Goal: Transaction & Acquisition: Obtain resource

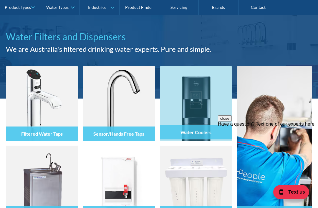
click at [211, 129] on div "Water Coolers" at bounding box center [196, 132] width 72 height 14
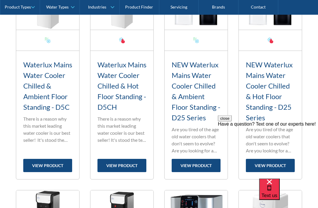
scroll to position [281, 0]
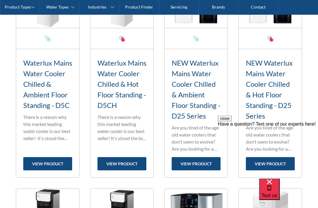
click at [203, 161] on link "view product" at bounding box center [195, 163] width 49 height 13
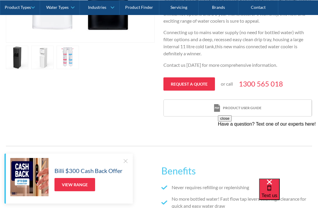
scroll to position [276, 0]
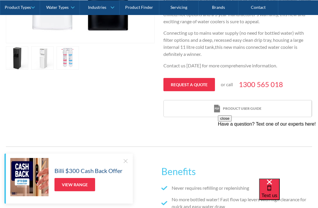
click at [205, 83] on link "Request a quote" at bounding box center [188, 84] width 51 height 13
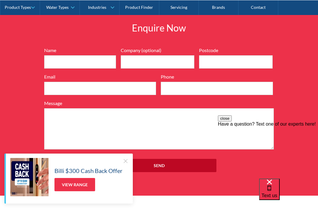
scroll to position [718, 0]
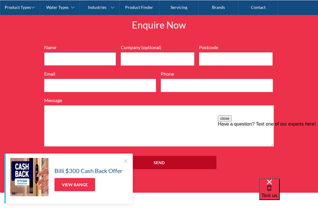
click at [64, 55] on input "Name" at bounding box center [80, 58] width 72 height 13
type input "Tasos Stavrakoglou"
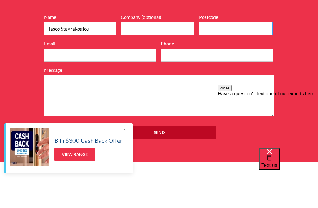
click at [232, 52] on input "Postcode" at bounding box center [236, 58] width 74 height 13
type input "3204"
click at [111, 79] on input "Email" at bounding box center [100, 85] width 112 height 13
type input "anastasio_s@hotmail.com"
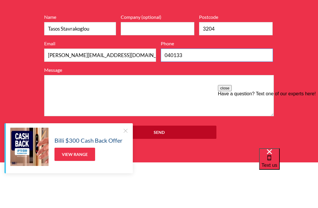
type input "0401333"
type input "0401333683"
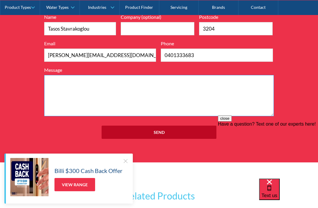
click at [89, 88] on textarea "Message" at bounding box center [158, 95] width 229 height 41
type textarea "I"
type textarea "P"
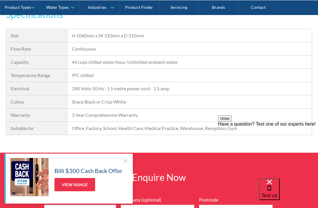
scroll to position [555, 0]
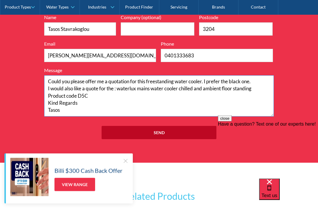
type textarea "Could you please offer me a quotation for this freestanding water cooler. I pre…"
click at [201, 131] on input "Send" at bounding box center [158, 132] width 115 height 13
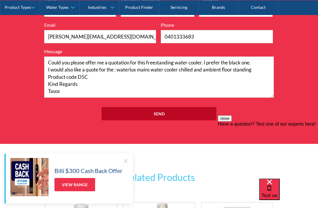
scroll to position [30, 0]
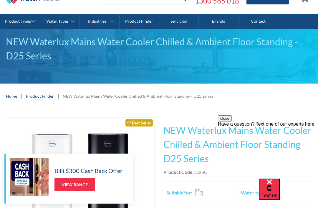
click at [302, 85] on div "Home | Product Finder | NEW Waterlux Mains Water Cooler Chilled & Ambient Floor…" at bounding box center [159, 96] width 318 height 25
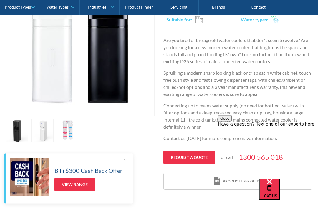
scroll to position [208, 0]
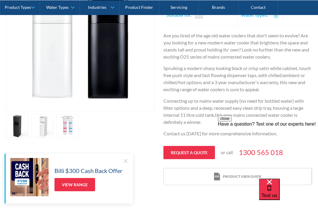
click at [126, 164] on div at bounding box center [125, 161] width 6 height 6
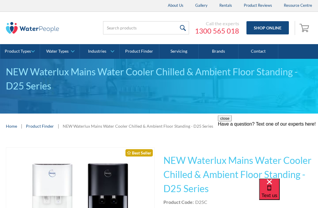
scroll to position [0, 0]
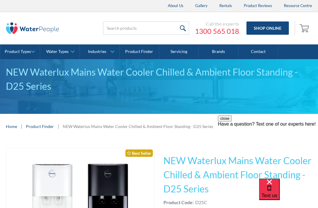
click at [228, 200] on div "Product Code: D25C" at bounding box center [237, 202] width 149 height 7
